Goal: Find contact information: Find contact information

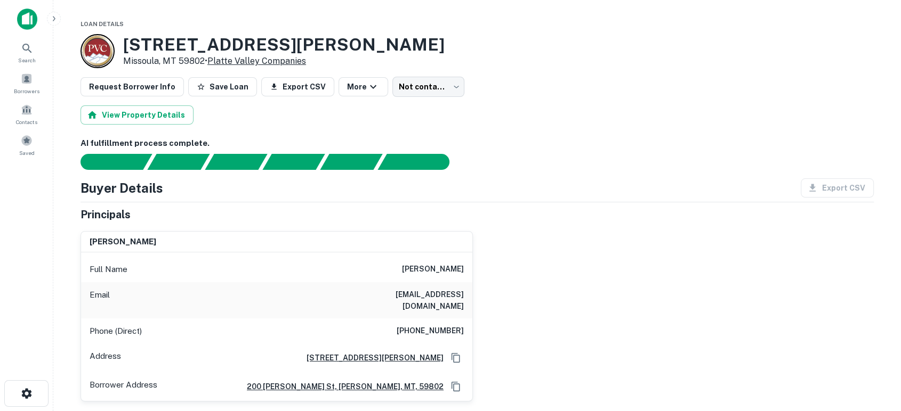
click at [282, 62] on link "Platte Valley Companies" at bounding box center [256, 61] width 99 height 10
drag, startPoint x: 393, startPoint y: 295, endPoint x: 467, endPoint y: 292, distance: 73.6
click at [467, 292] on div "Email [EMAIL_ADDRESS][DOMAIN_NAME]" at bounding box center [276, 301] width 391 height 36
copy h6 "[EMAIL_ADDRESS][DOMAIN_NAME]"
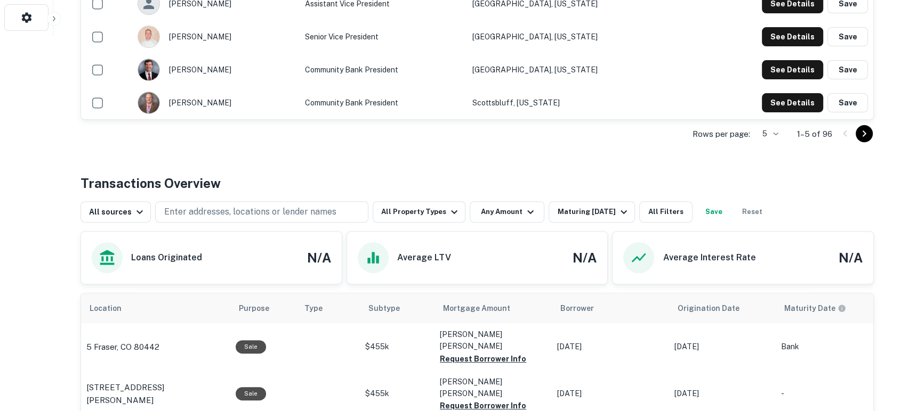
scroll to position [237, 0]
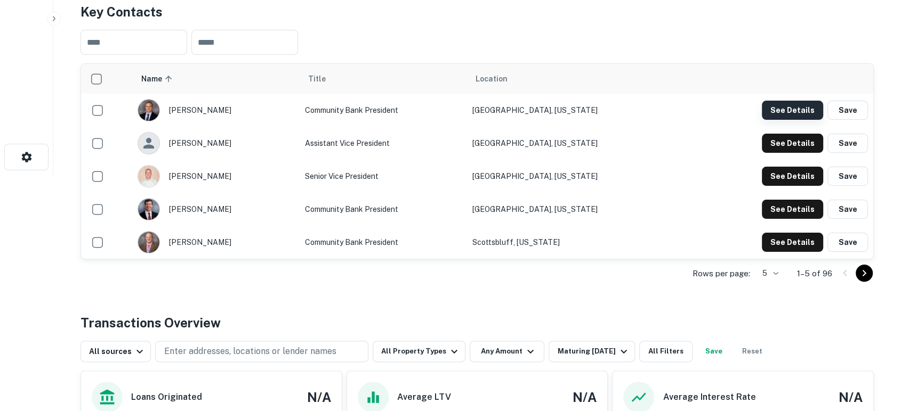
click at [801, 105] on button "See Details" at bounding box center [792, 110] width 61 height 19
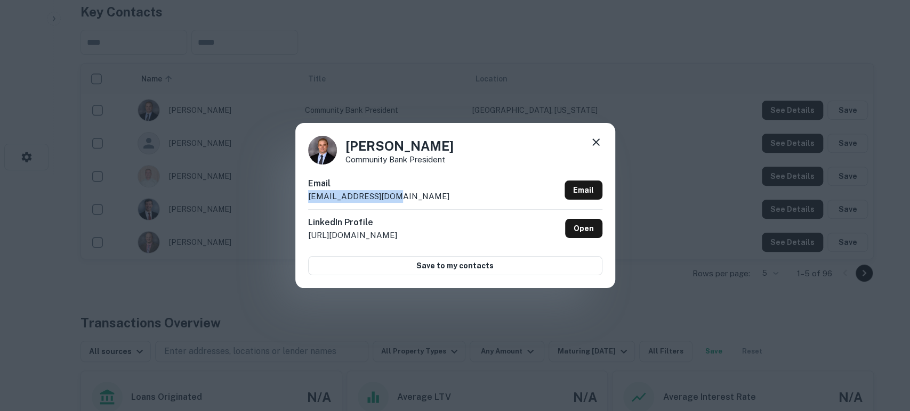
drag, startPoint x: 400, startPoint y: 199, endPoint x: 309, endPoint y: 200, distance: 91.2
click at [309, 200] on div "Email abentley@pvbank.com Email" at bounding box center [455, 193] width 294 height 32
copy p "abentley@pvbank.com"
click at [598, 142] on icon at bounding box center [596, 142] width 13 height 13
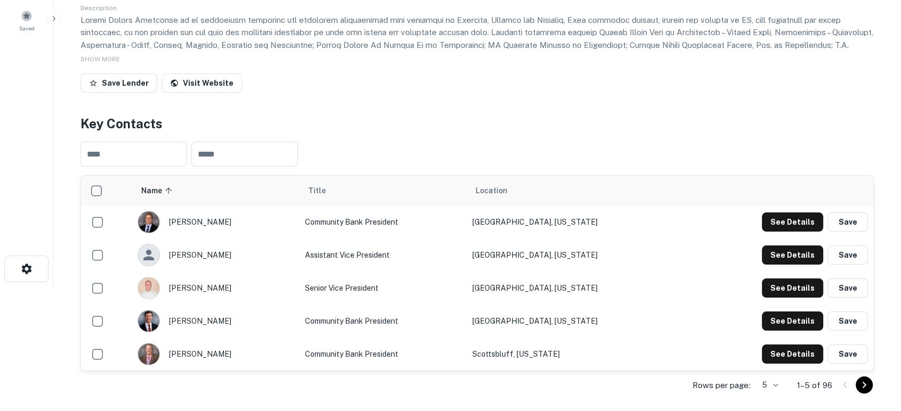
scroll to position [0, 0]
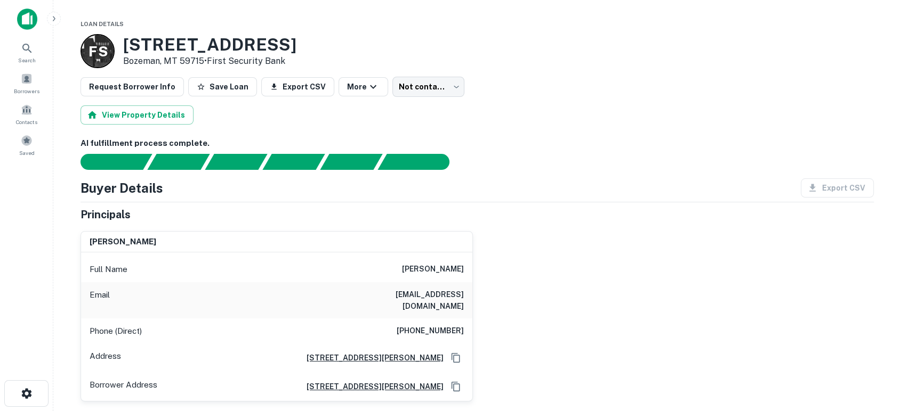
click at [635, 341] on div "randolph p scully Full Name randolph p scully Email mrscully@mac.com Phone (Dir…" at bounding box center [473, 313] width 802 height 180
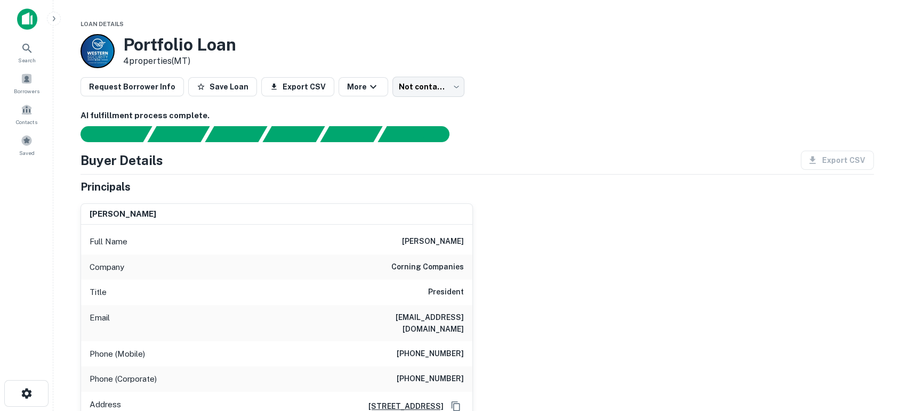
click at [627, 273] on div "steven j. corning Full Name steven j. corning Company corning companies Title P…" at bounding box center [473, 322] width 802 height 255
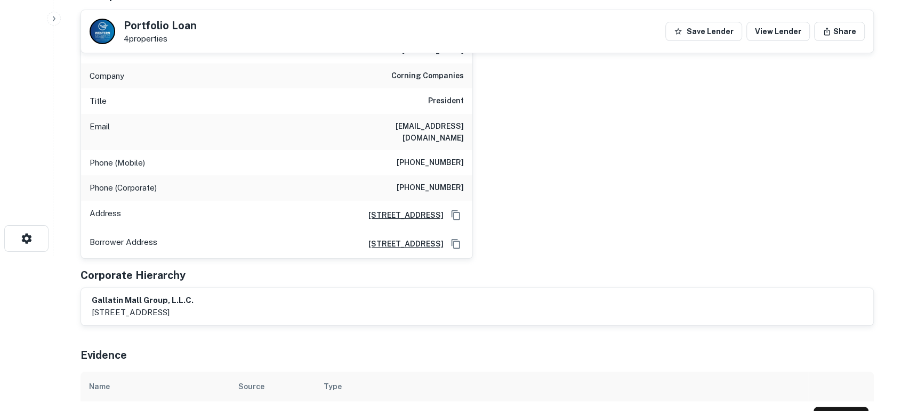
scroll to position [79, 0]
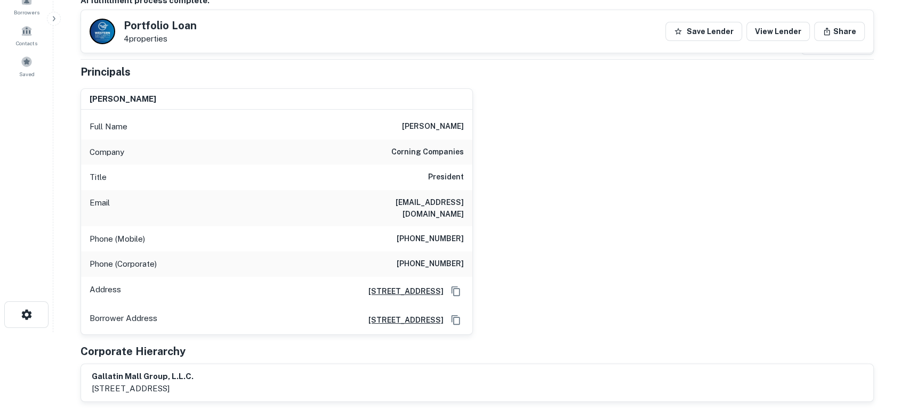
drag, startPoint x: 344, startPoint y: 200, endPoint x: 470, endPoint y: 197, distance: 125.3
click at [470, 197] on div "Email scorning@corningcompanies.com" at bounding box center [276, 208] width 391 height 36
copy h6 "scorning@corningcompanies.com"
click at [561, 292] on div "steven j. corning Full Name steven j. corning Company corning companies Title P…" at bounding box center [473, 207] width 802 height 255
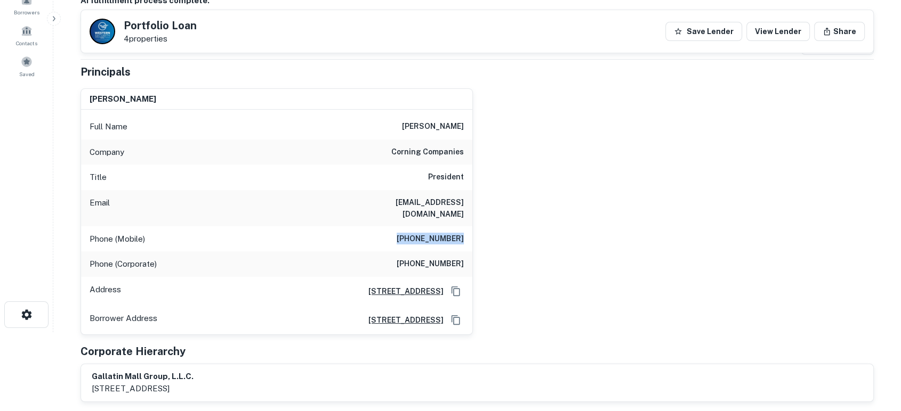
drag, startPoint x: 388, startPoint y: 229, endPoint x: 485, endPoint y: 224, distance: 97.6
click at [485, 224] on div "steven j. corning Full Name steven j. corning Company corning companies Title P…" at bounding box center [473, 207] width 802 height 255
copy h6 "(406) 679-1952"
